Goal: Find specific page/section: Find specific page/section

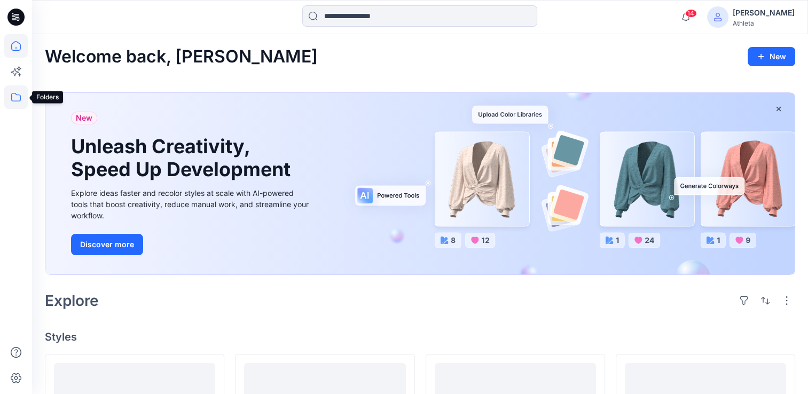
click at [9, 102] on icon at bounding box center [16, 97] width 24 height 24
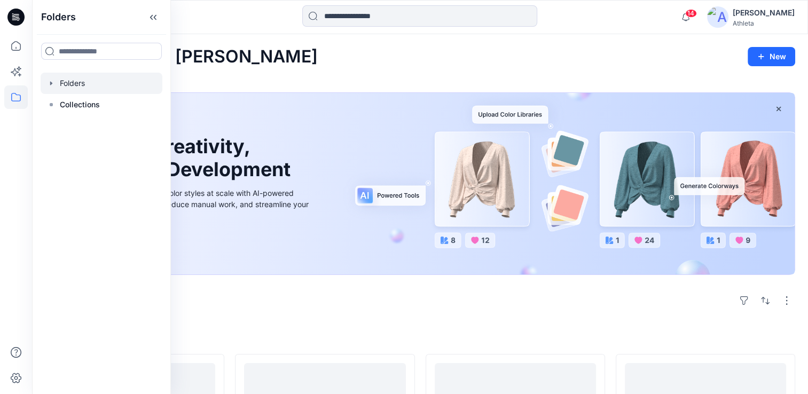
click at [94, 82] on div at bounding box center [102, 83] width 122 height 21
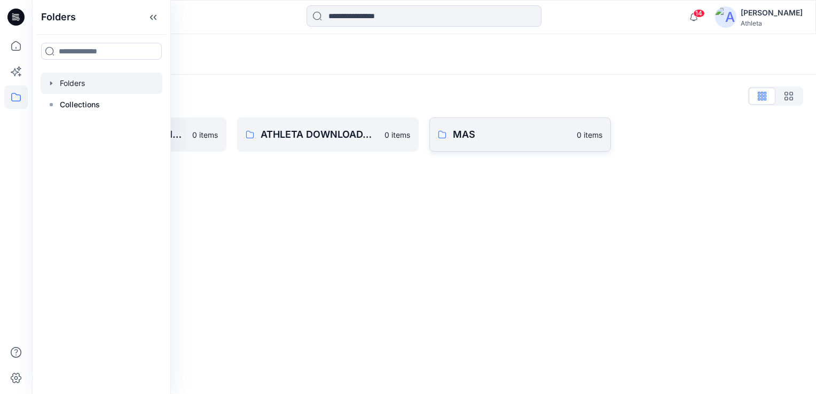
click at [468, 141] on p "MAS" at bounding box center [512, 134] width 118 height 15
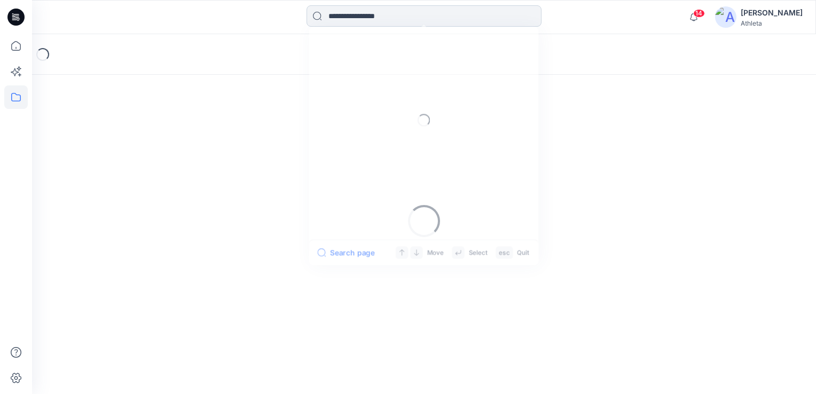
click at [366, 16] on input at bounding box center [424, 15] width 235 height 21
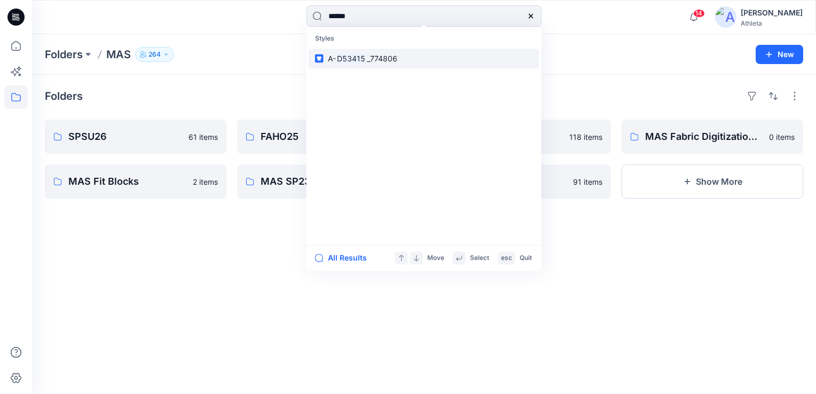
type input "******"
click at [404, 58] on link "A- D53415 _774806" at bounding box center [424, 59] width 231 height 20
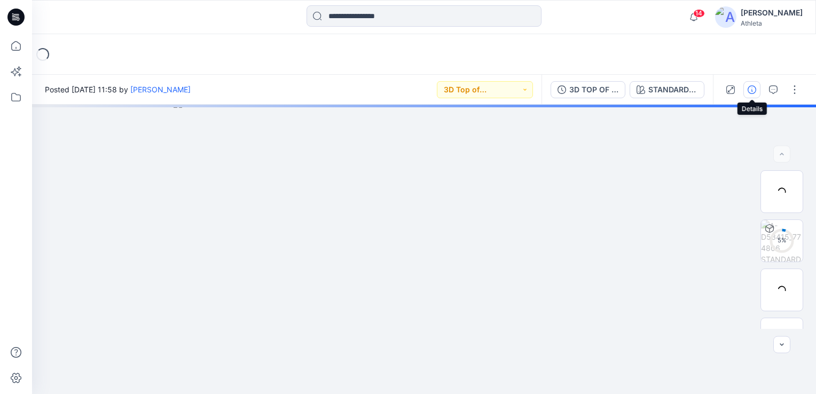
click at [752, 90] on icon "button" at bounding box center [752, 89] width 9 height 9
